Goal: Find specific page/section: Find specific page/section

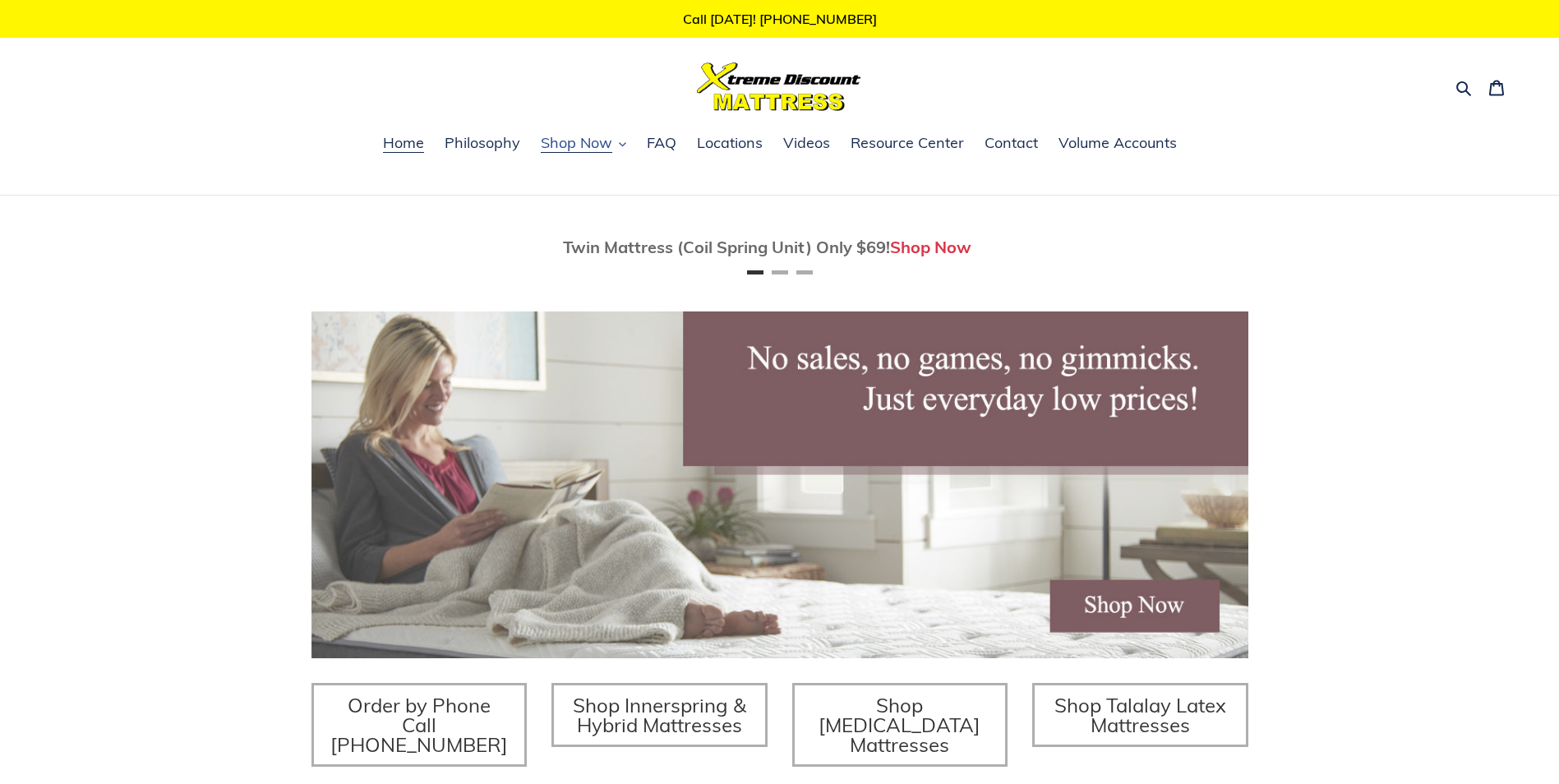
click at [621, 144] on icon "button" at bounding box center [623, 144] width 8 height 8
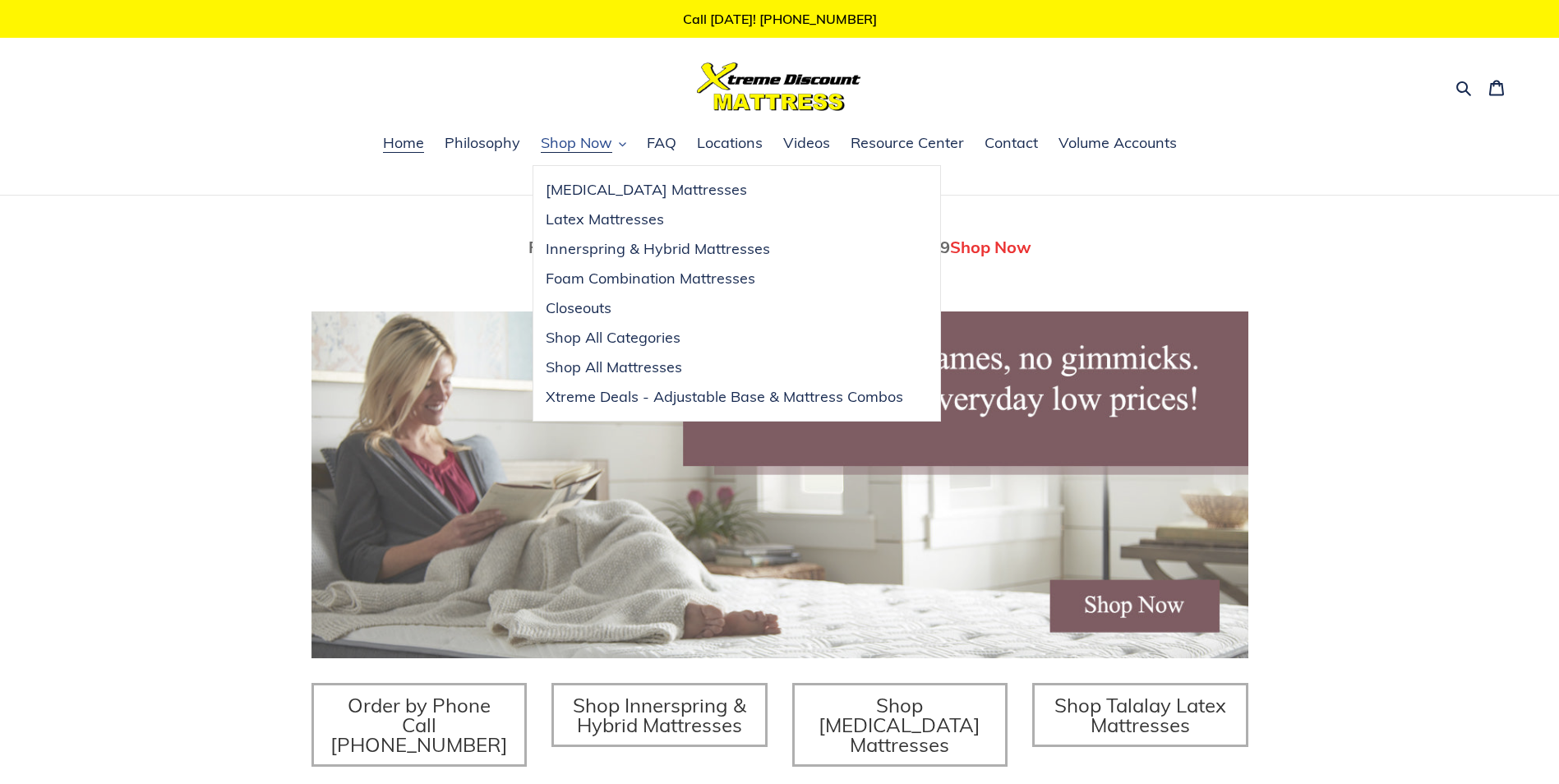
scroll to position [0, 937]
click at [587, 314] on span "Closeouts" at bounding box center [579, 308] width 66 height 20
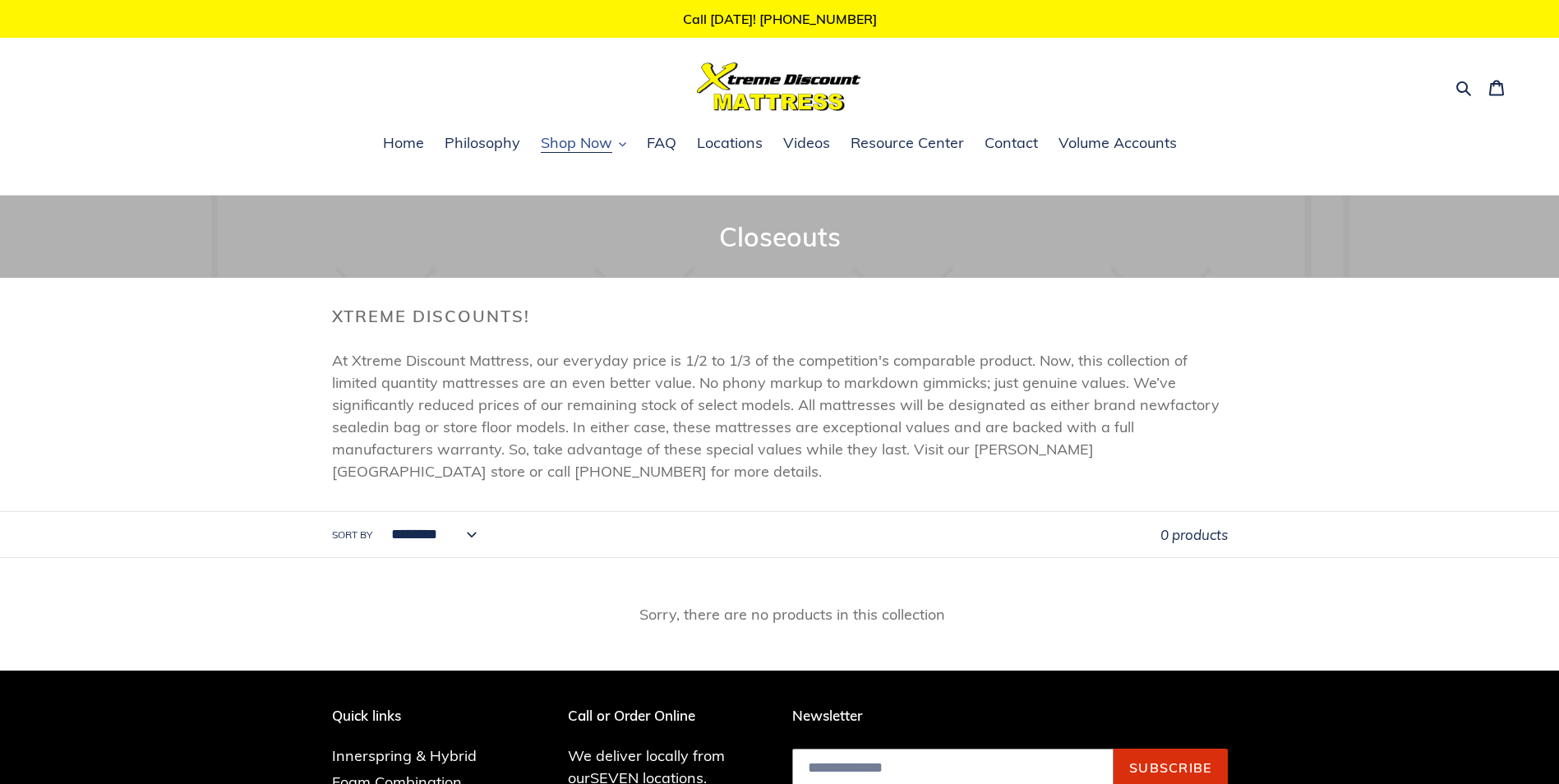
click at [619, 141] on icon "button" at bounding box center [623, 144] width 8 height 8
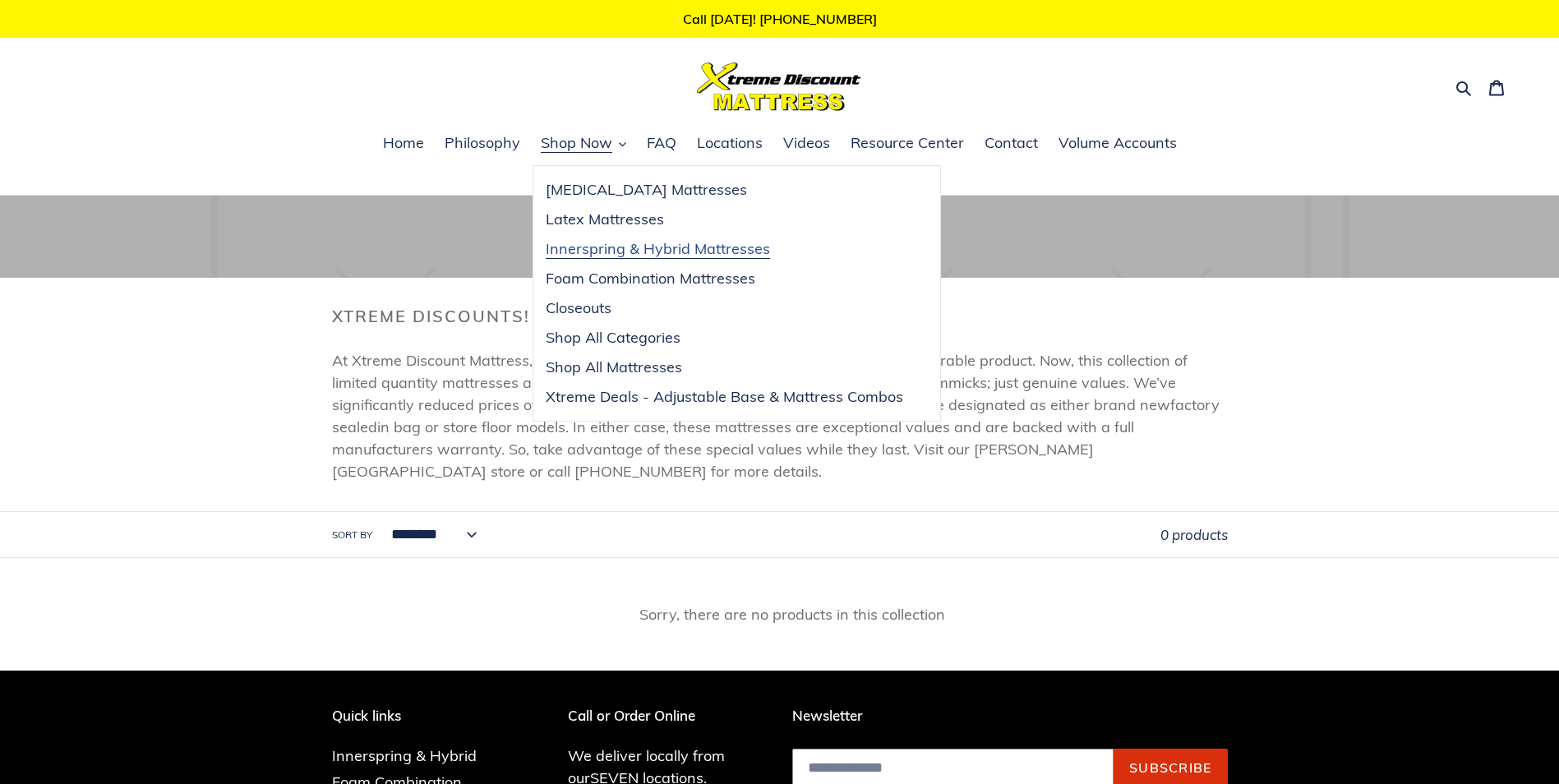
click at [626, 249] on span "Innerspring & Hybrid Mattresses" at bounding box center [658, 248] width 224 height 20
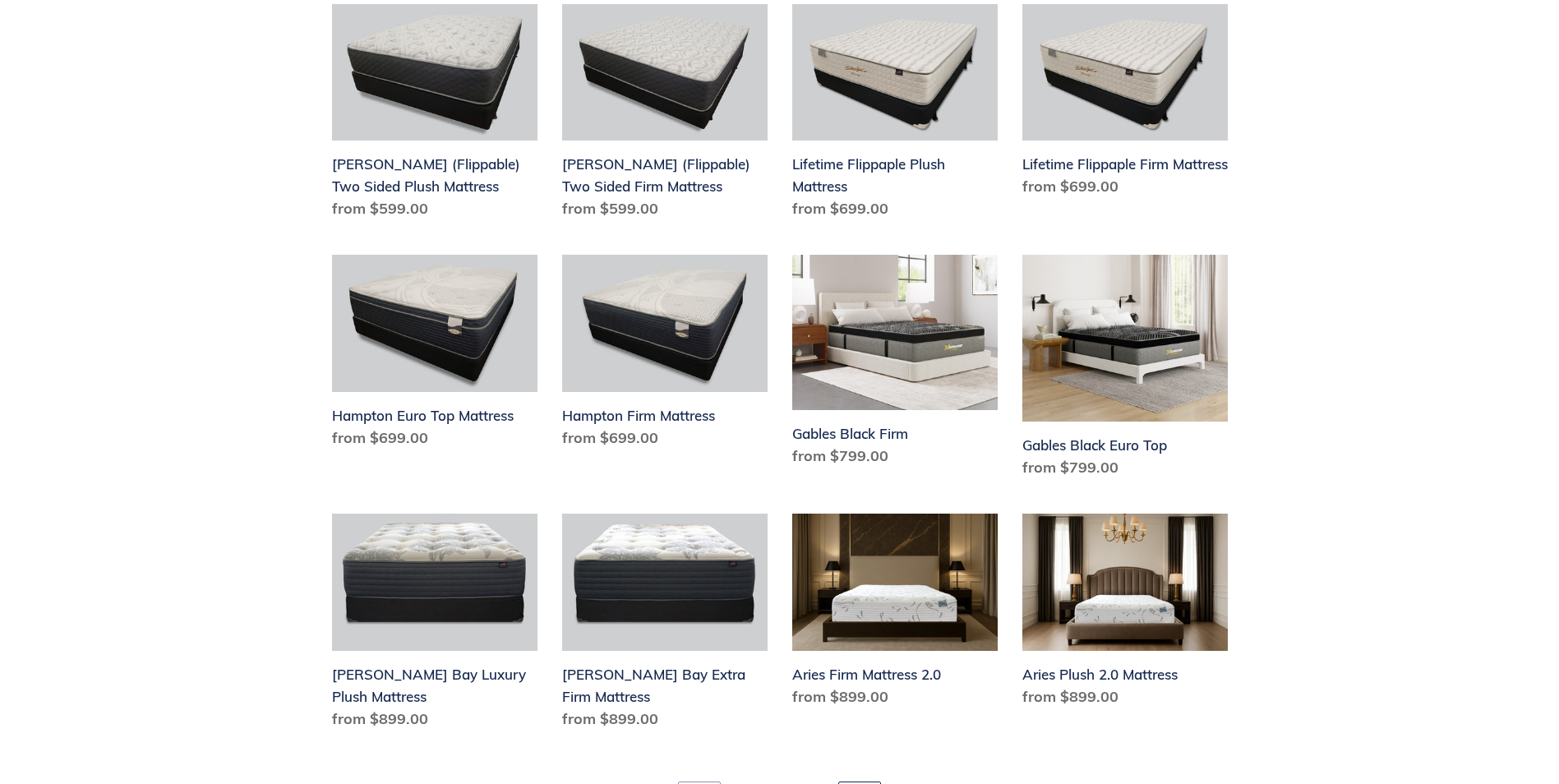
scroll to position [2055, 0]
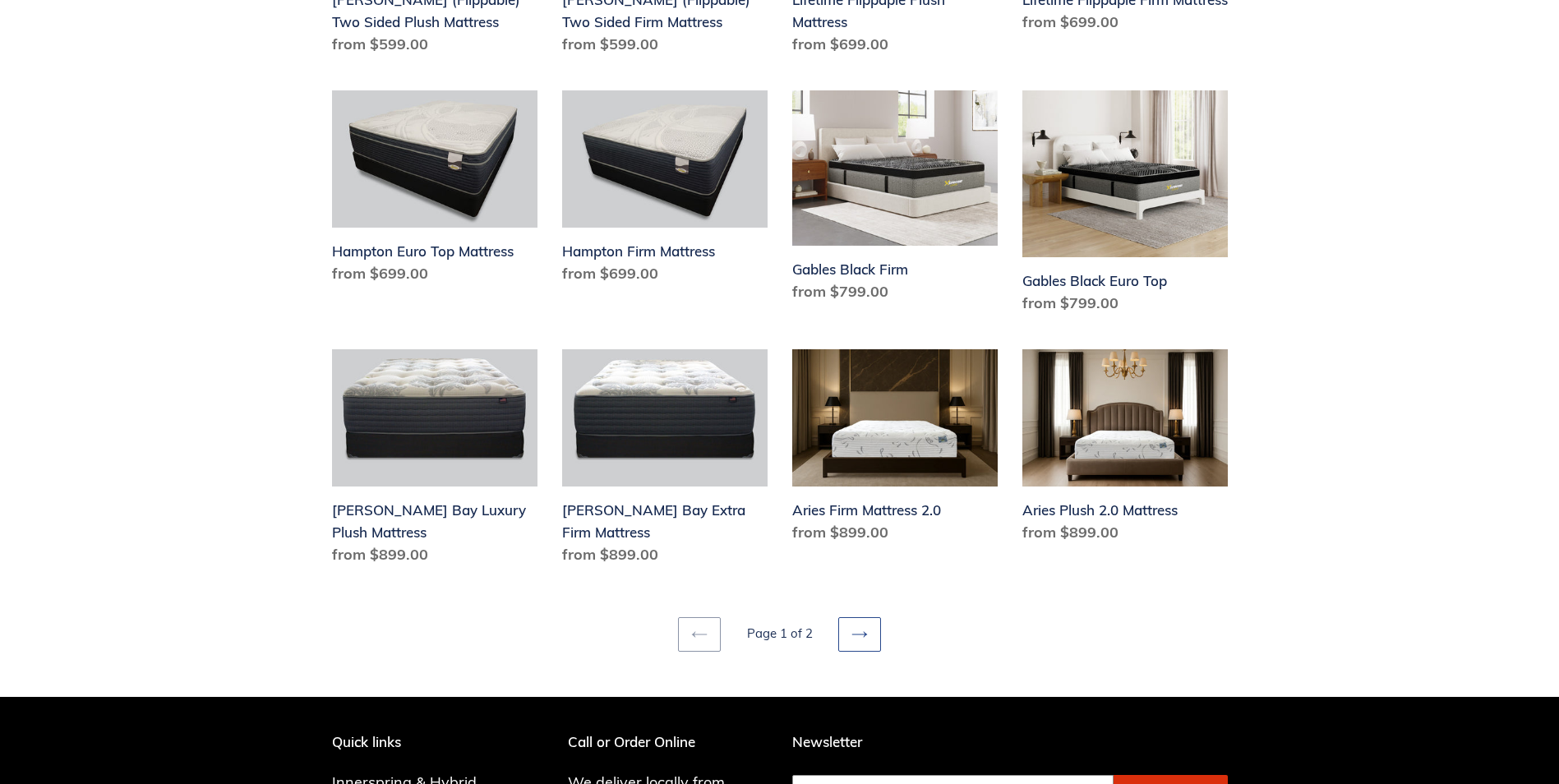
click at [864, 632] on icon at bounding box center [860, 634] width 15 height 6
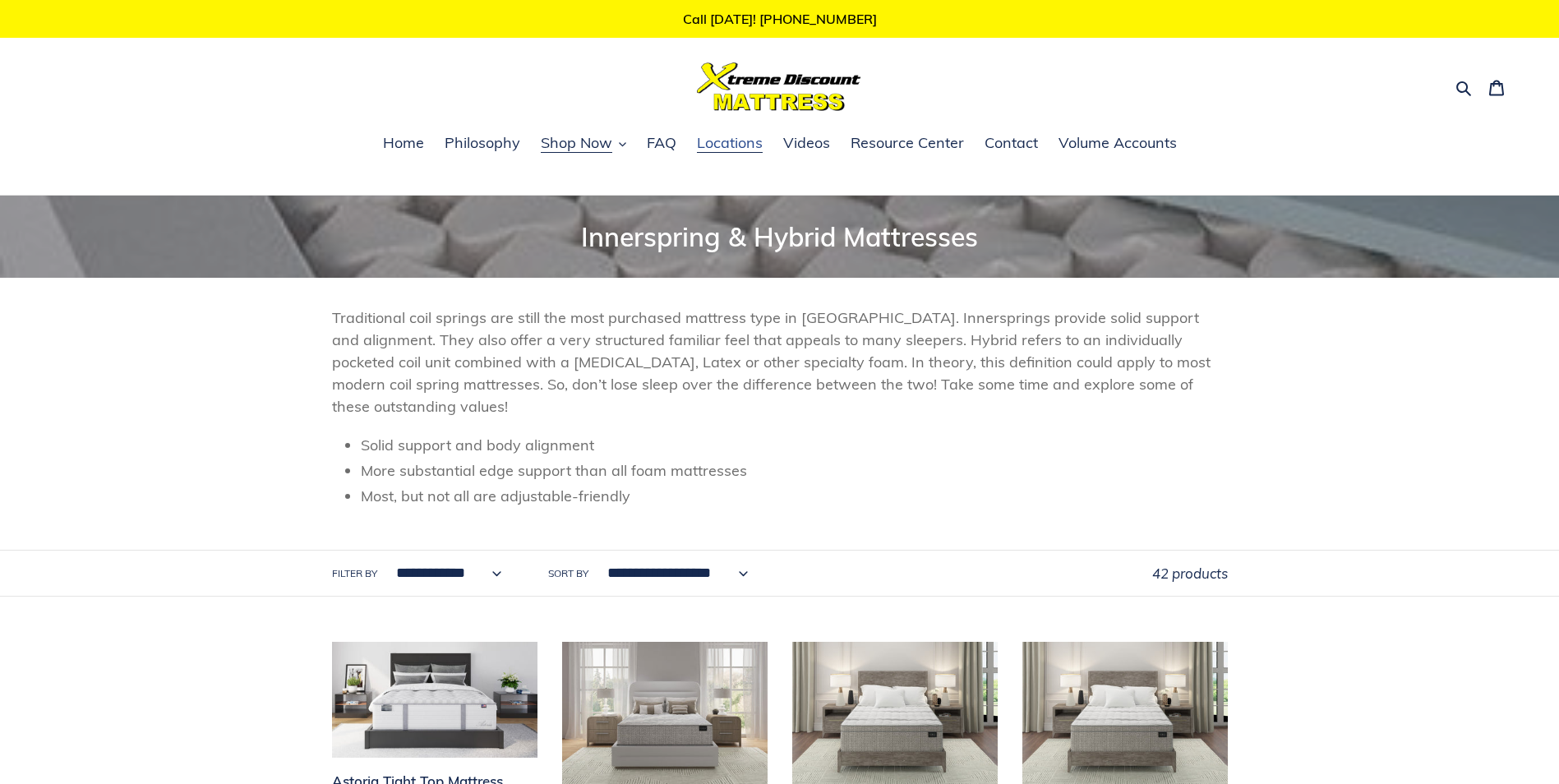
click at [710, 142] on span "Locations" at bounding box center [730, 142] width 66 height 20
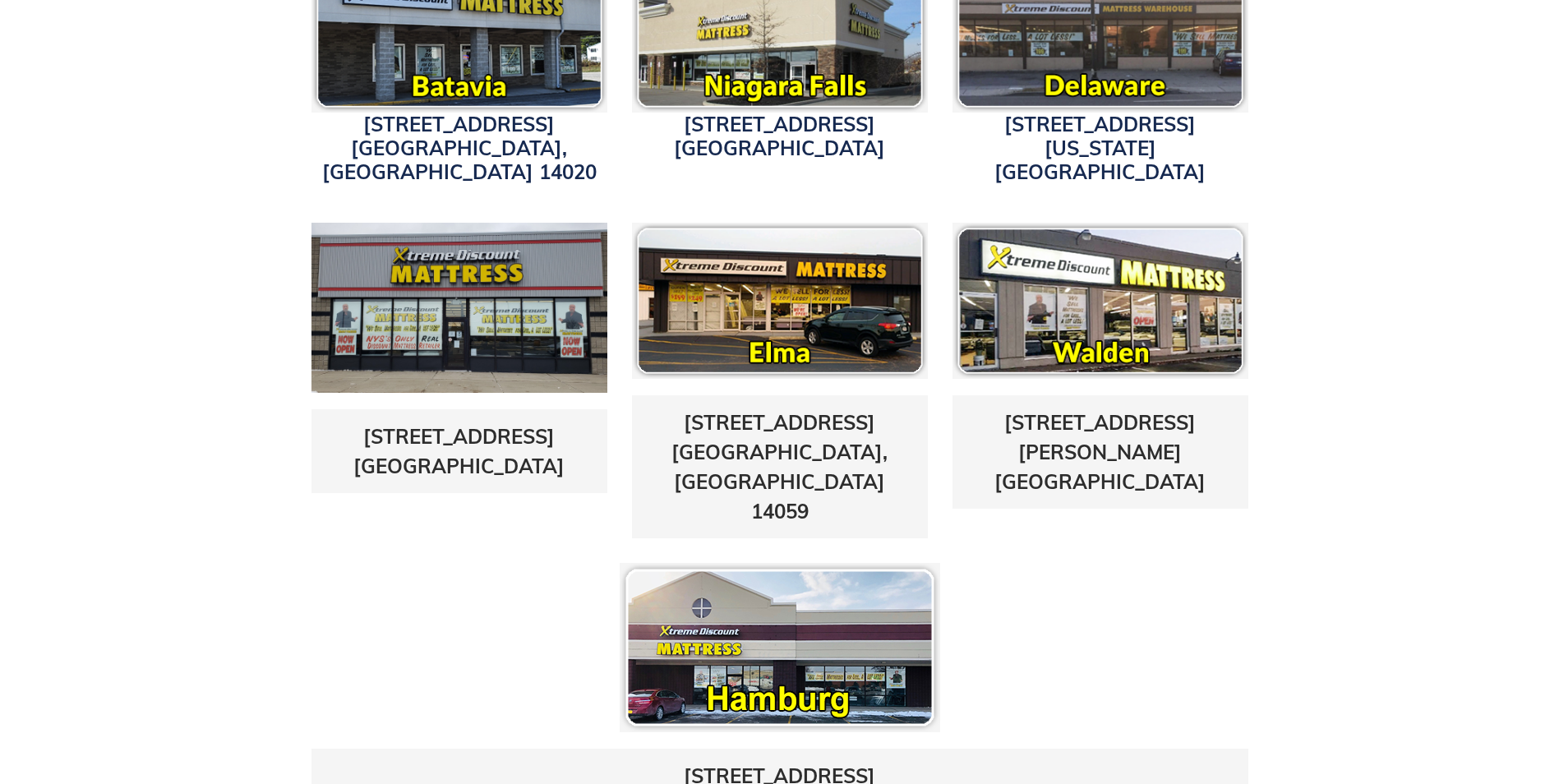
scroll to position [740, 0]
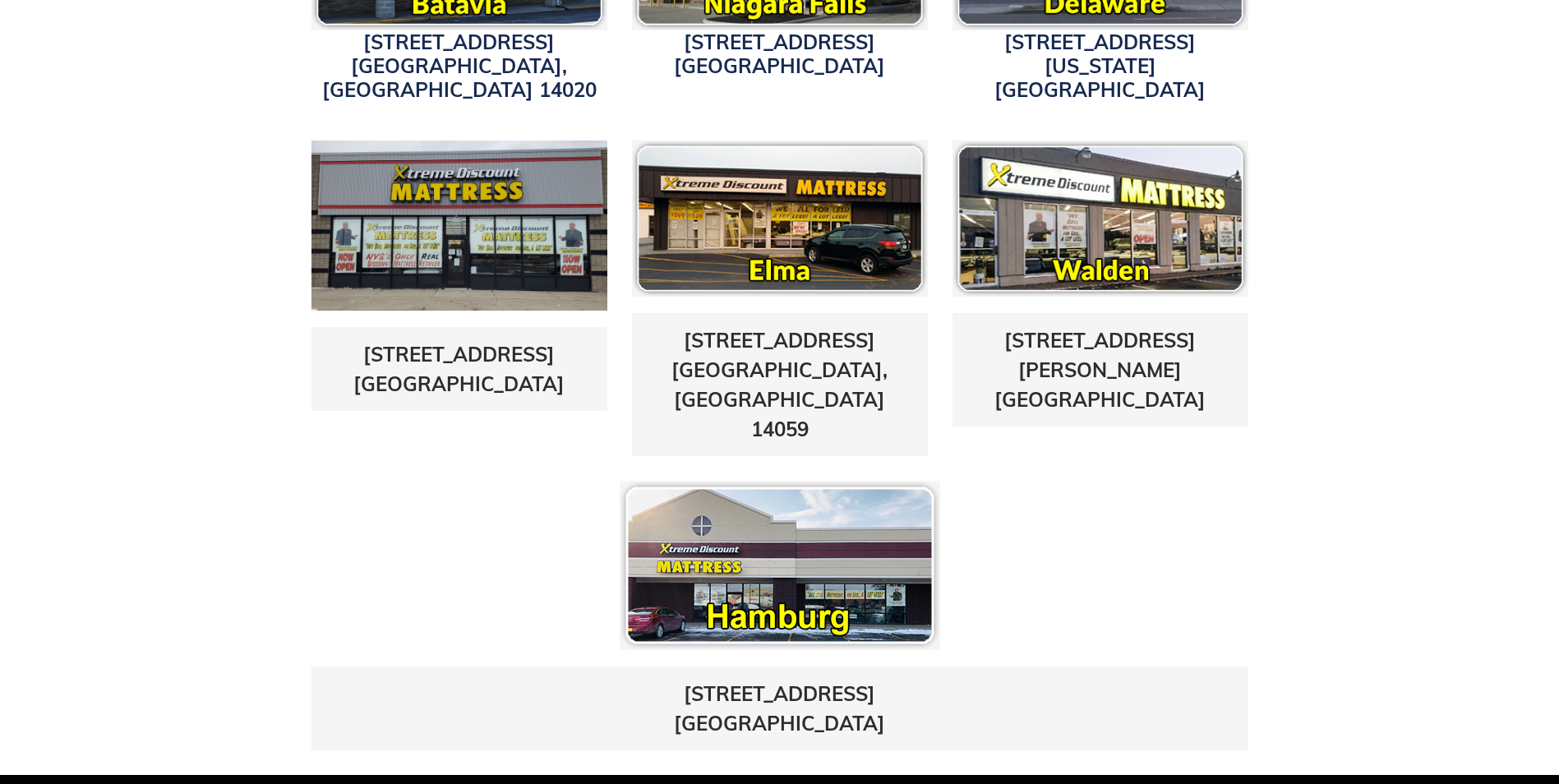
click at [776, 511] on img at bounding box center [780, 566] width 321 height 169
click at [771, 681] on link "[STREET_ADDRESS]" at bounding box center [780, 709] width 211 height 55
